Goal: Transaction & Acquisition: Purchase product/service

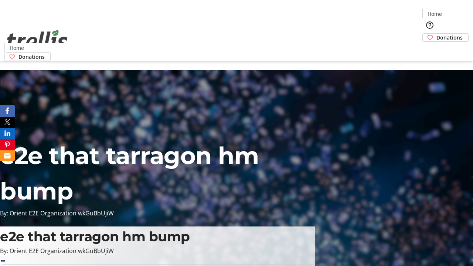
click at [436, 34] on span "Donations" at bounding box center [449, 38] width 26 height 8
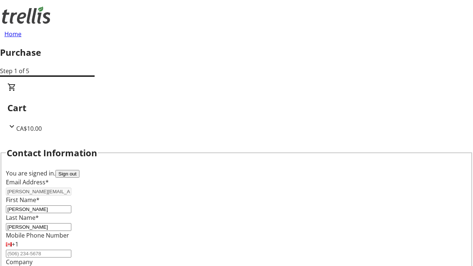
select select "BC"
select select "CA"
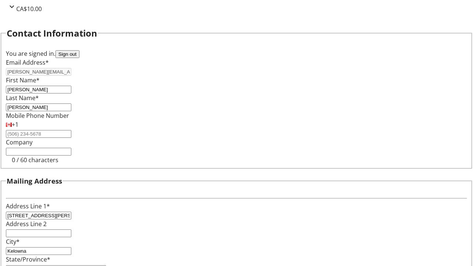
type input "V1Y 0C2"
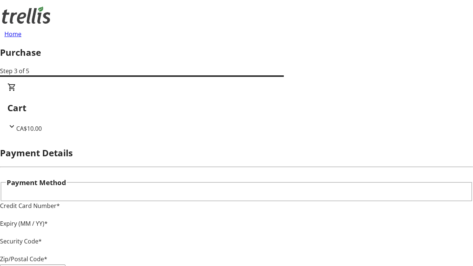
type input "V1Y 0C2"
